Goal: Information Seeking & Learning: Find specific fact

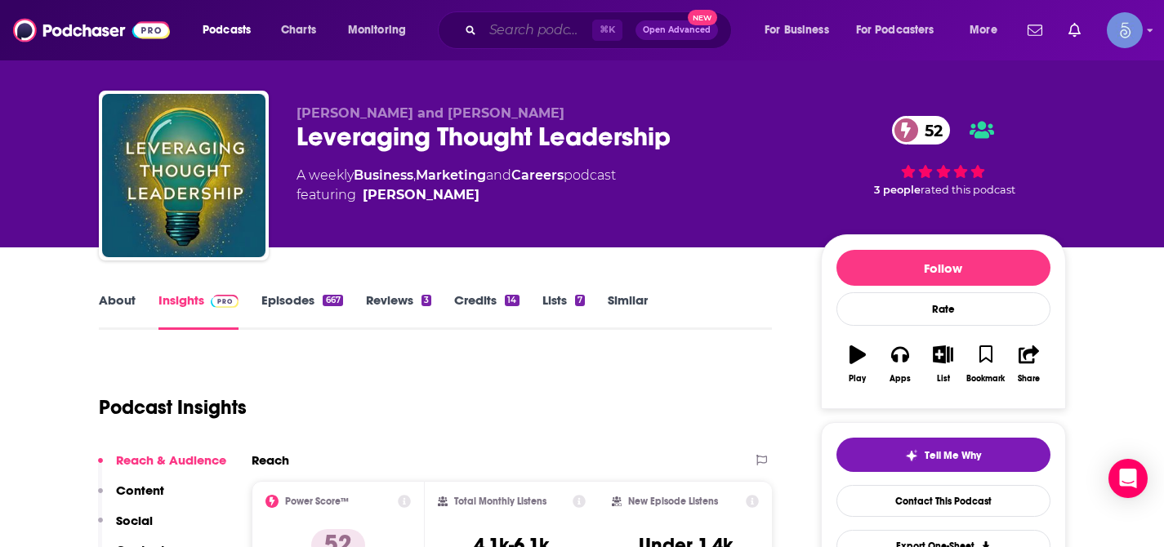
click at [555, 23] on input "Search podcasts, credits, & more..." at bounding box center [537, 30] width 109 height 26
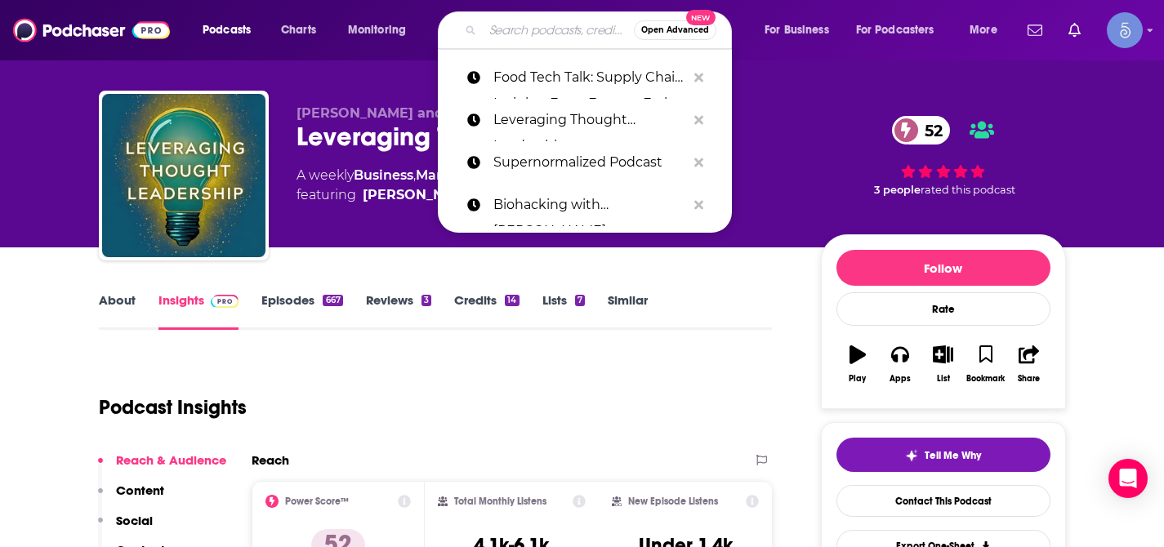
paste input "Everything is Personal"
type input "Everything is Personal"
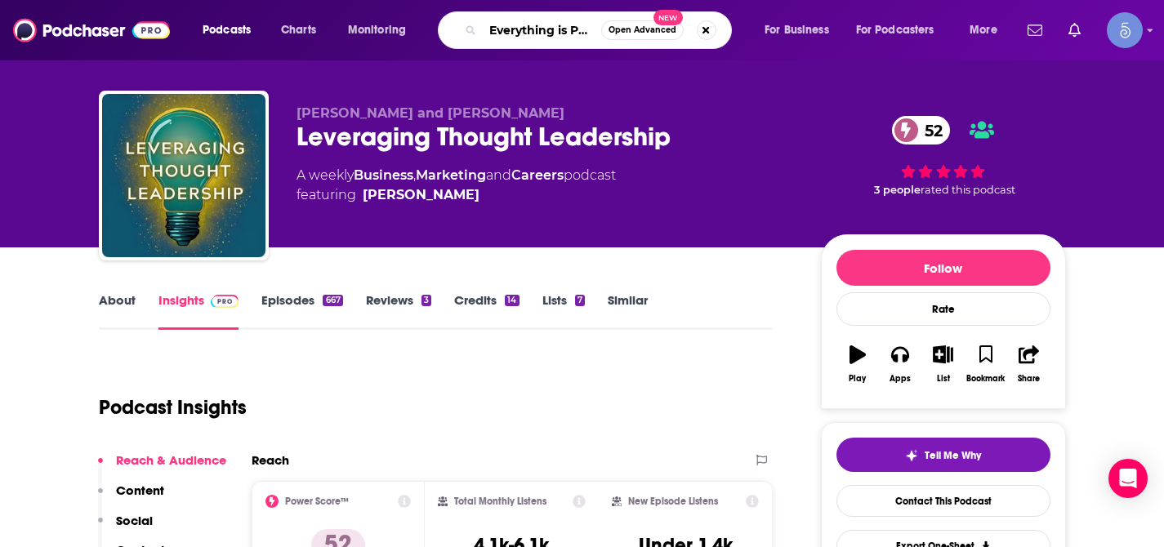
scroll to position [0, 30]
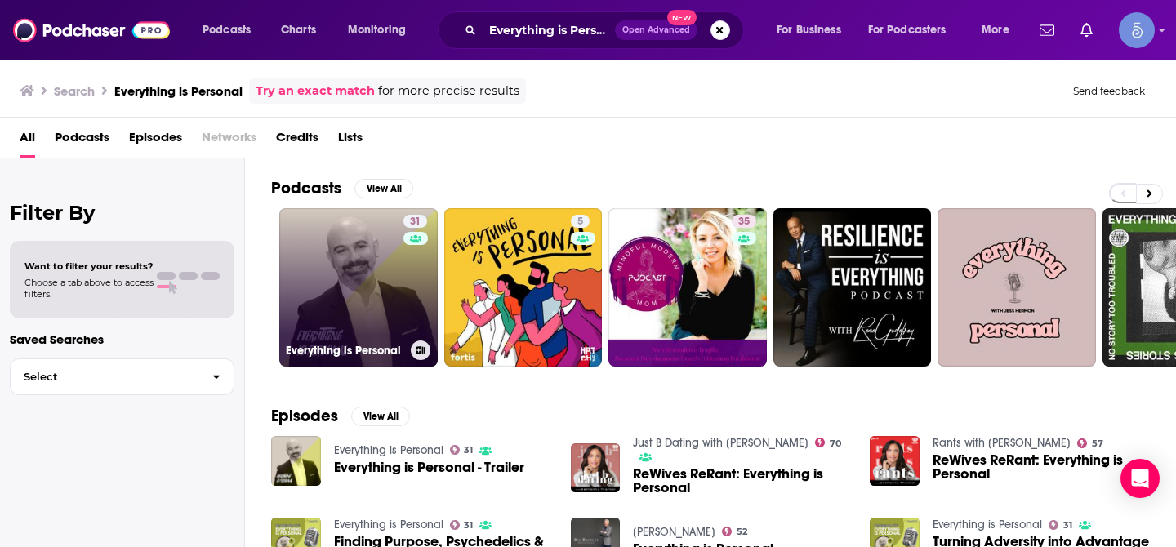
click at [333, 239] on link "31 Everything is Personal" at bounding box center [358, 287] width 158 height 158
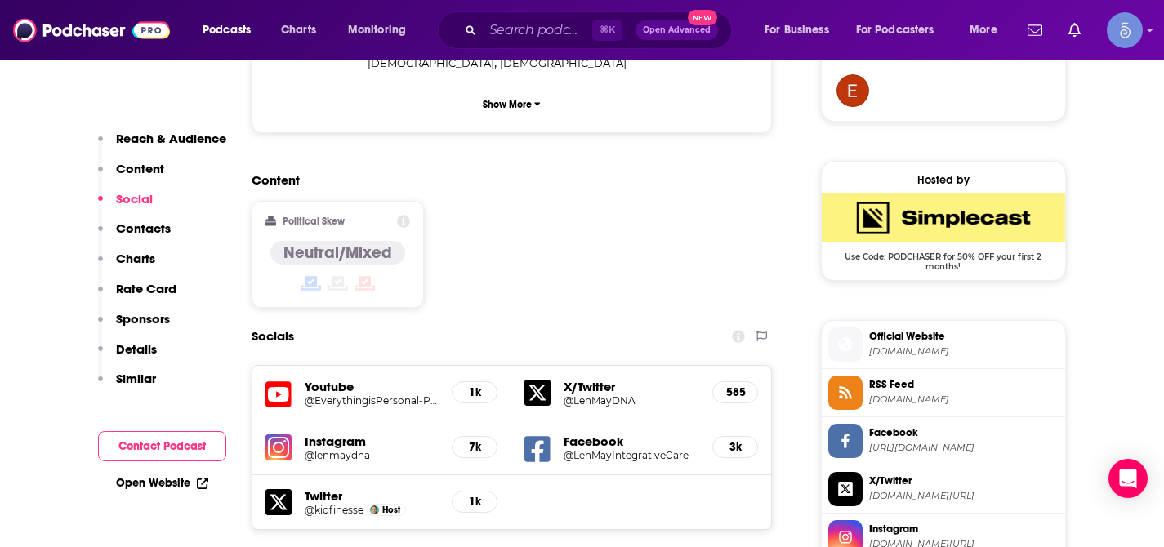
scroll to position [1234, 0]
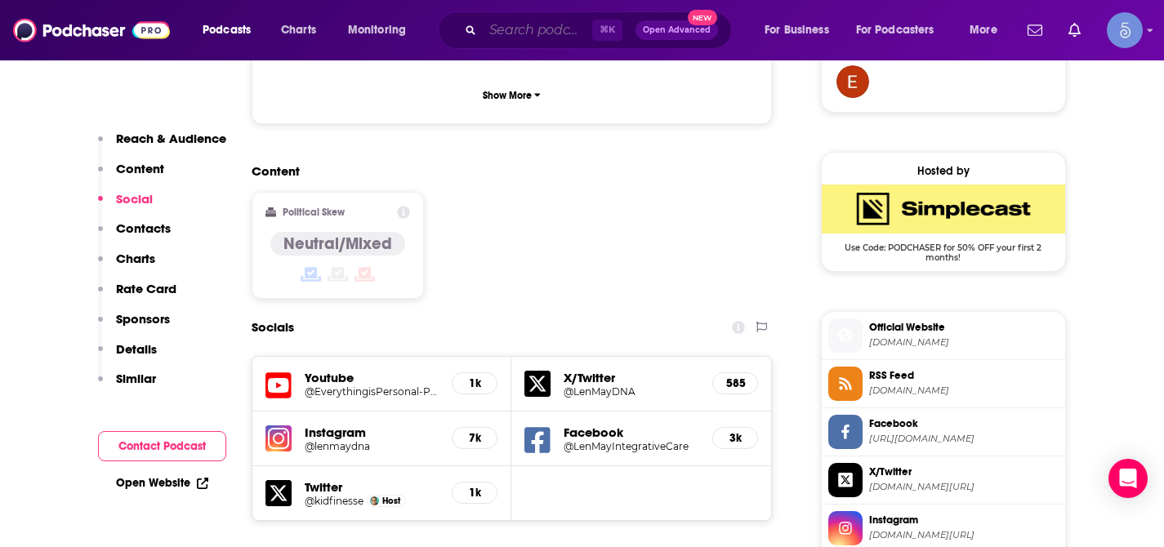
click at [568, 21] on input "Search podcasts, credits, & more..." at bounding box center [537, 30] width 109 height 26
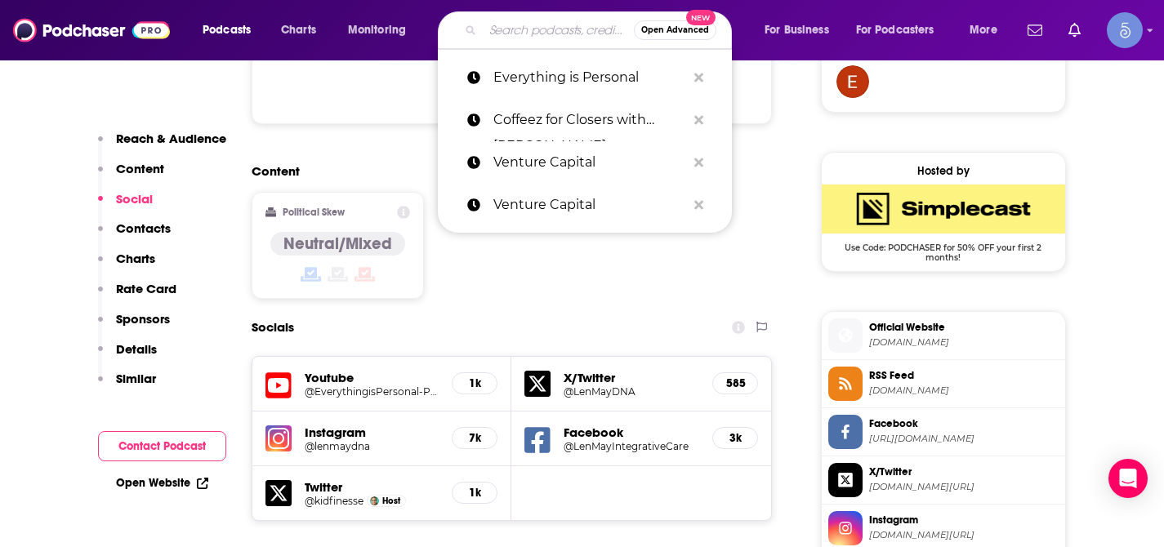
paste input "The [PERSON_NAME] Show"
type input "The [PERSON_NAME] Show"
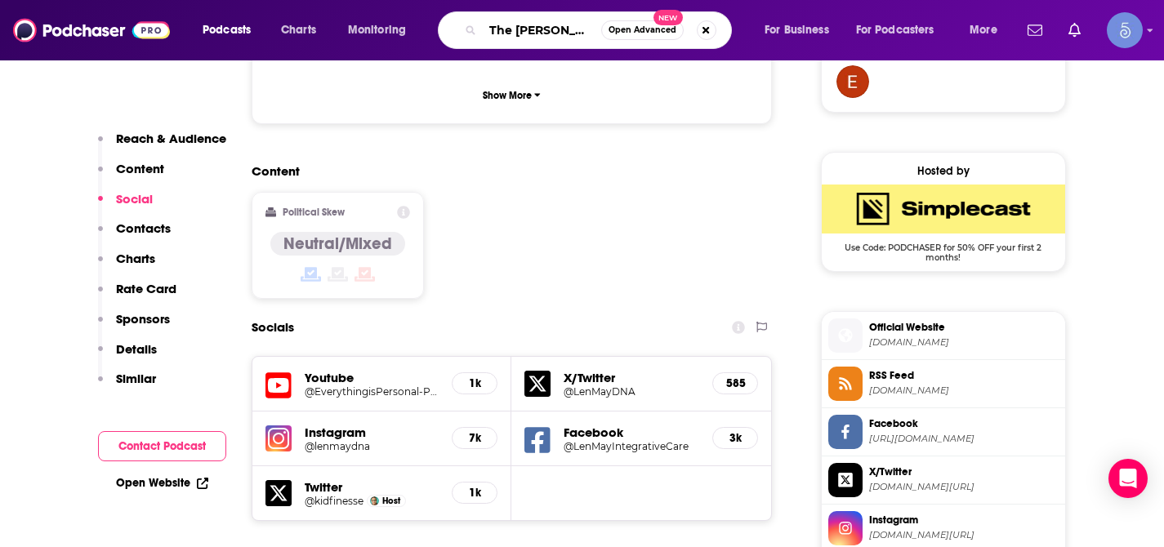
scroll to position [0, 26]
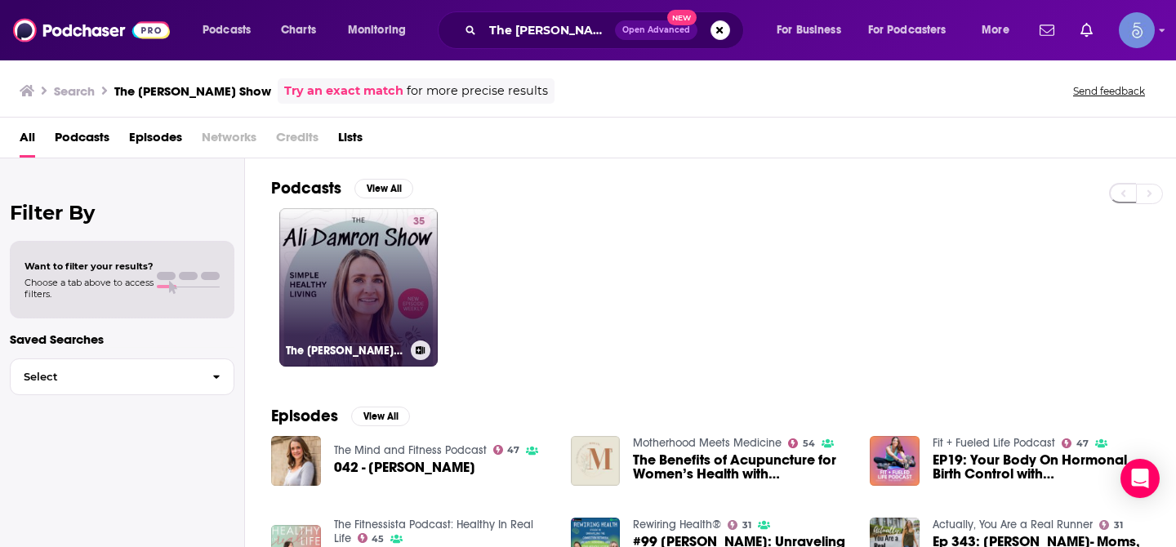
click at [347, 297] on link "35 The [PERSON_NAME] Show" at bounding box center [358, 287] width 158 height 158
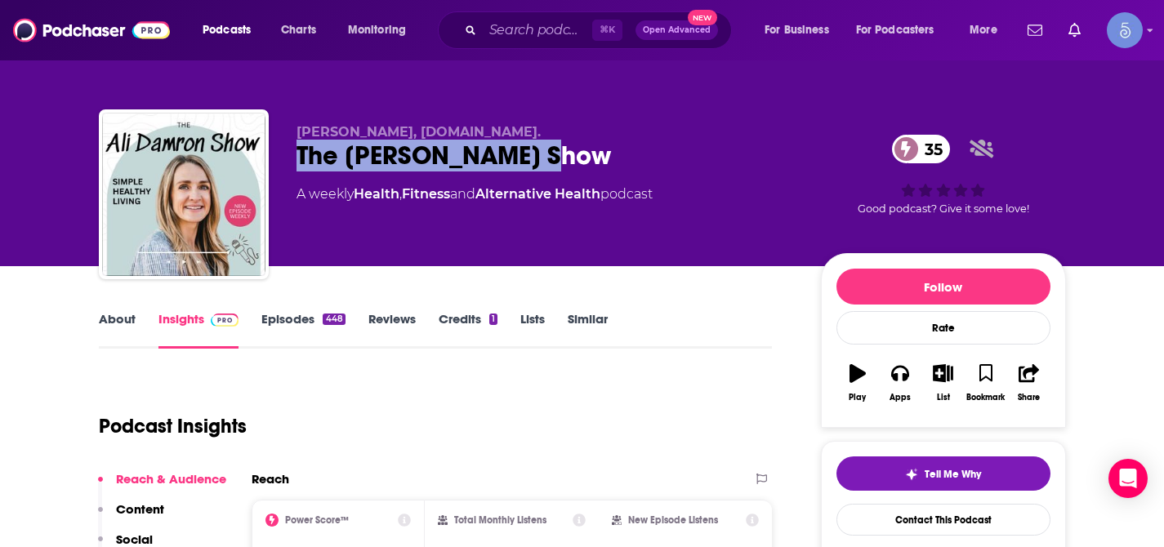
drag, startPoint x: 299, startPoint y: 154, endPoint x: 562, endPoint y: 158, distance: 263.1
click at [562, 158] on div "The [PERSON_NAME] Show 35" at bounding box center [546, 156] width 498 height 32
copy h2 "The [PERSON_NAME] Show"
